Goal: Task Accomplishment & Management: Complete application form

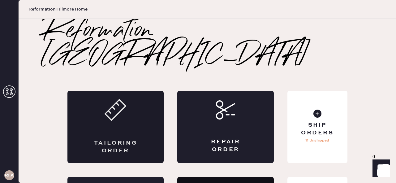
click at [121, 139] on div "Tailoring Order" at bounding box center [115, 146] width 47 height 15
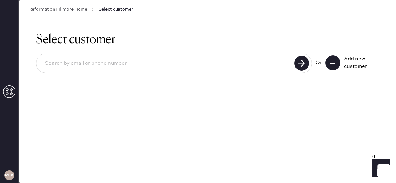
click at [201, 58] on input at bounding box center [166, 63] width 252 height 14
type input "[EMAIL_ADDRESS][PERSON_NAME][DOMAIN_NAME]"
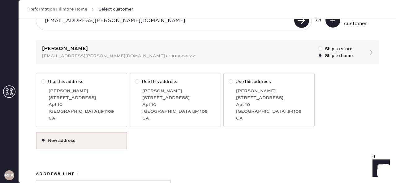
scroll to position [44, 0]
click at [63, 90] on div "[PERSON_NAME]" at bounding box center [85, 90] width 73 height 7
click at [41, 78] on input "Use this address" at bounding box center [41, 77] width 0 height 0
radio input "true"
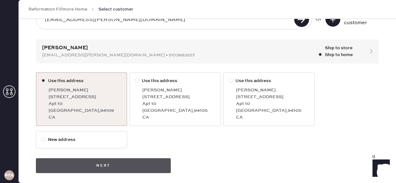
click at [164, 170] on button "Next" at bounding box center [103, 165] width 135 height 15
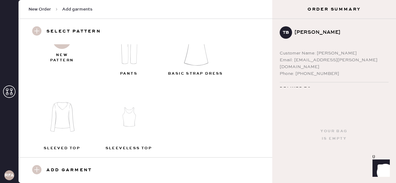
scroll to position [35, 0]
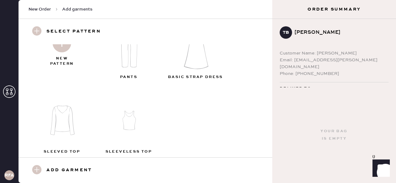
click at [65, 49] on img at bounding box center [62, 43] width 19 height 19
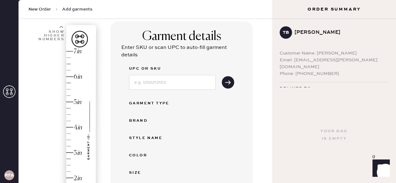
scroll to position [41, 0]
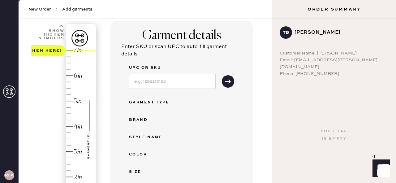
click at [75, 50] on div "Hem here!" at bounding box center [64, 139] width 66 height 182
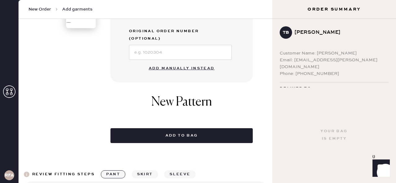
scroll to position [246, 0]
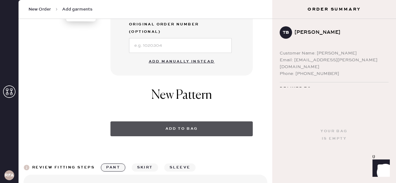
click at [215, 121] on button "Add to bag" at bounding box center [181, 128] width 142 height 15
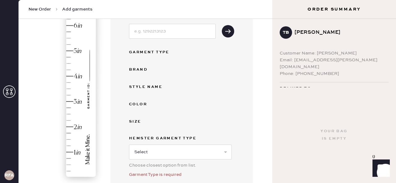
scroll to position [204, 0]
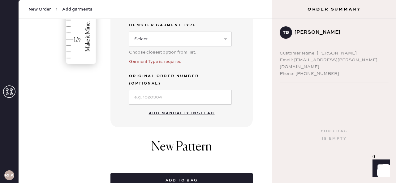
click at [201, 107] on button "Add manually instead" at bounding box center [181, 113] width 73 height 12
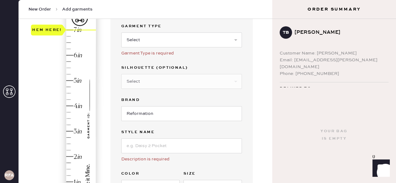
scroll to position [49, 0]
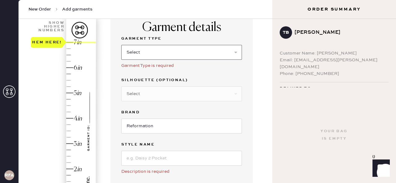
click at [213, 50] on select "Select Basic Skirt Jeans Leggings Pants Shorts Basic Sleeved Dress Basic Sleeve…" at bounding box center [181, 52] width 121 height 15
select select "2"
click at [121, 45] on select "Select Basic Skirt Jeans Leggings Pants Shorts Basic Sleeved Dress Basic Sleeve…" at bounding box center [181, 52] width 121 height 15
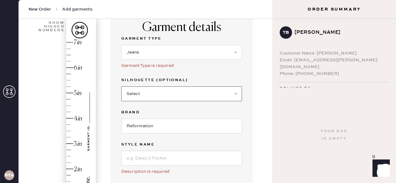
click at [191, 94] on select "Select Shorts Cropped Flare Boot Cut Straight Skinny Other" at bounding box center [181, 93] width 121 height 15
select select "5"
click at [121, 86] on select "Select Shorts Cropped Flare Boot Cut Straight Skinny Other" at bounding box center [181, 93] width 121 height 15
click at [170, 128] on input "Reformation" at bounding box center [181, 125] width 121 height 15
click at [173, 153] on input at bounding box center [181, 158] width 121 height 15
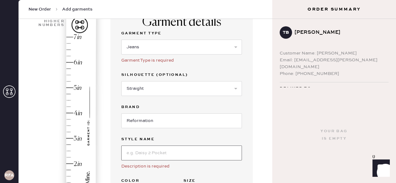
scroll to position [55, 0]
click at [250, 129] on div "Garment details Garment Type Select Basic Skirt Jeans Leggings Pants Shorts Bas…" at bounding box center [181, 135] width 142 height 258
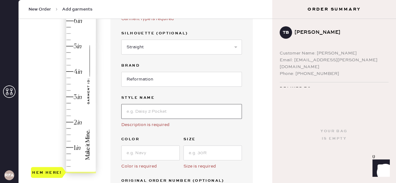
click at [192, 108] on input at bounding box center [181, 111] width 121 height 15
type input "C"
type input "Rui Lived-In Wide Leg Baggy Jeans"
click at [141, 155] on input at bounding box center [150, 152] width 58 height 15
type input "2"
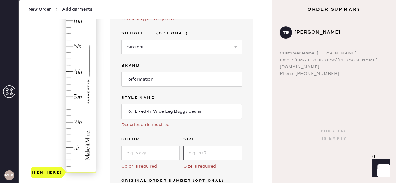
click at [211, 154] on input at bounding box center [212, 152] width 58 height 15
type input "25"
click at [162, 154] on input at bounding box center [150, 152] width 58 height 15
type input "[US_STATE]"
click at [216, 141] on label "Size" at bounding box center [212, 138] width 58 height 7
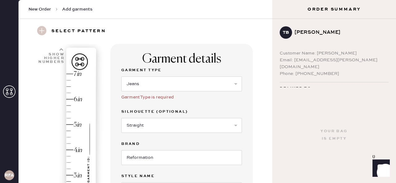
scroll to position [13, 0]
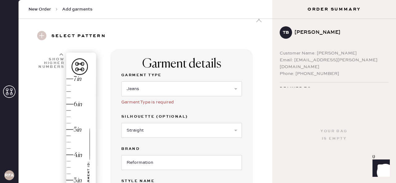
type input "7"
click at [69, 79] on div "Hem here!" at bounding box center [64, 167] width 66 height 182
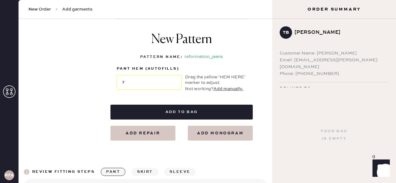
scroll to position [300, 0]
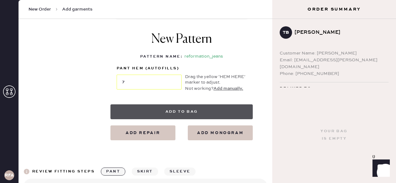
click at [186, 112] on button "Add to bag" at bounding box center [181, 111] width 142 height 15
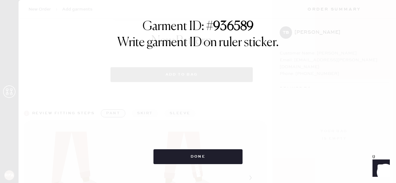
select select "2"
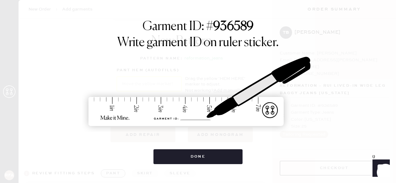
click at [218, 164] on div "Garment ID: # 936589 Write garment ID on ruler sticker. Done" at bounding box center [198, 91] width 396 height 183
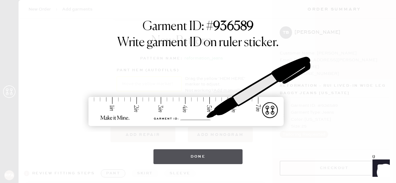
click at [210, 157] on button "Done" at bounding box center [197, 156] width 89 height 15
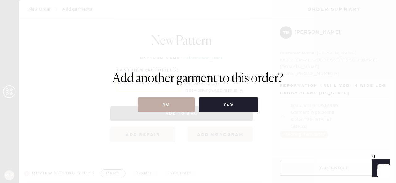
click at [164, 109] on button "No" at bounding box center [166, 104] width 57 height 15
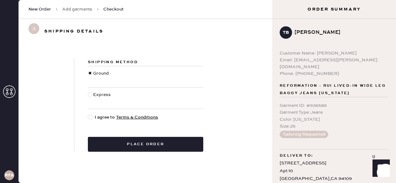
click at [93, 118] on div at bounding box center [91, 117] width 7 height 7
click at [88, 114] on input "I agree to Terms & Conditions" at bounding box center [88, 114] width 0 height 0
checkbox input "true"
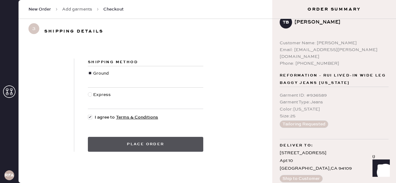
click at [166, 140] on button "Place order" at bounding box center [145, 144] width 115 height 15
